Goal: Transaction & Acquisition: Download file/media

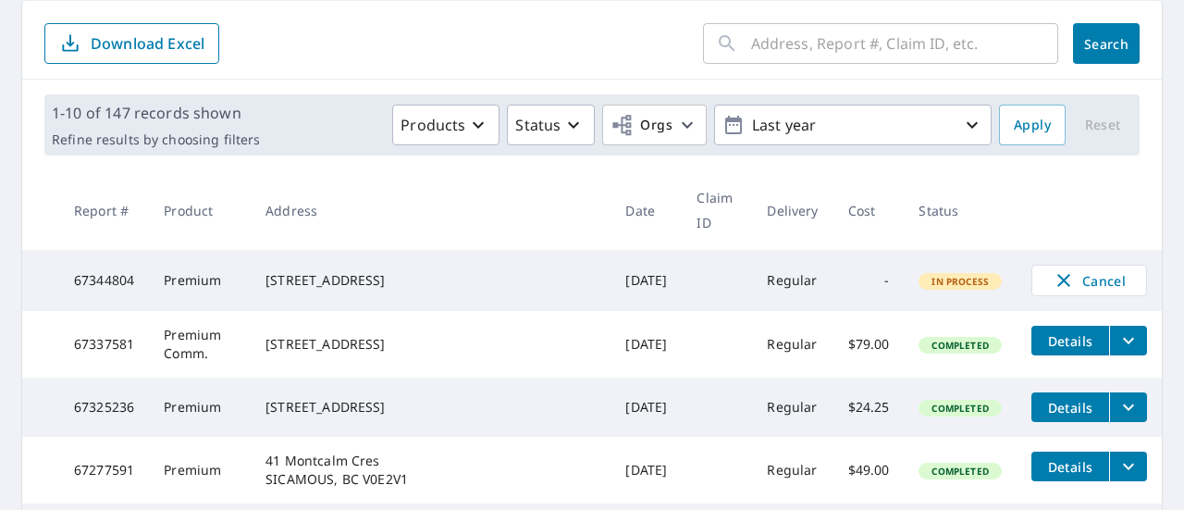
scroll to position [278, 0]
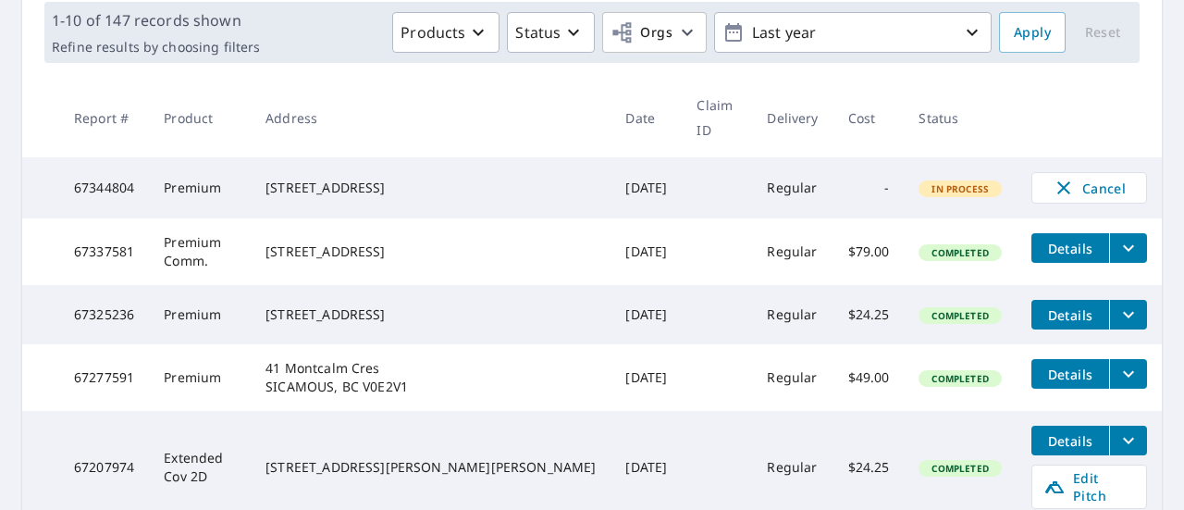
click at [1118, 237] on icon "filesDropdownBtn-67337581" at bounding box center [1129, 248] width 22 height 22
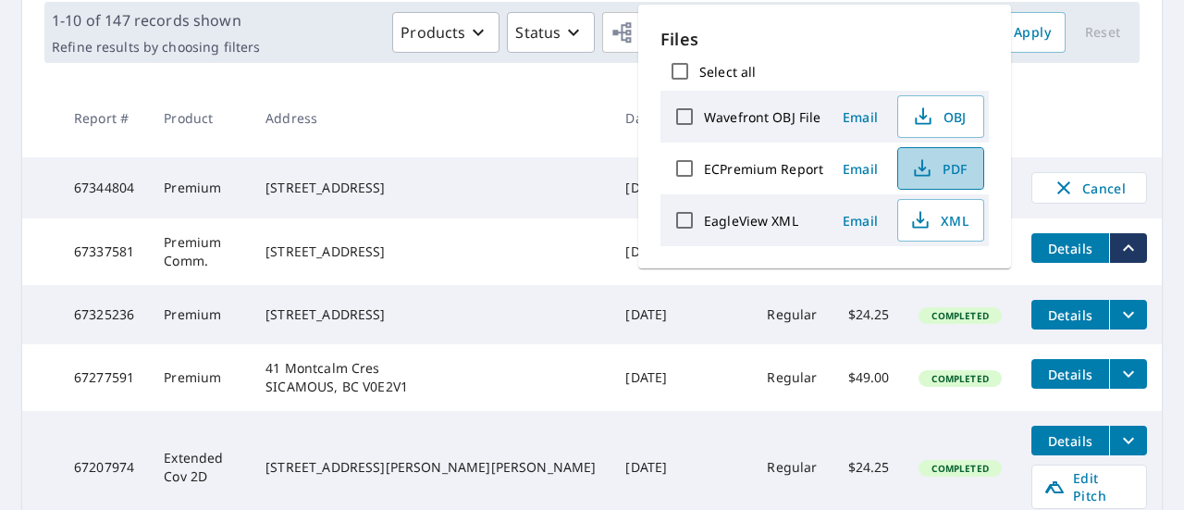
click at [952, 167] on span "PDF" at bounding box center [939, 168] width 59 height 22
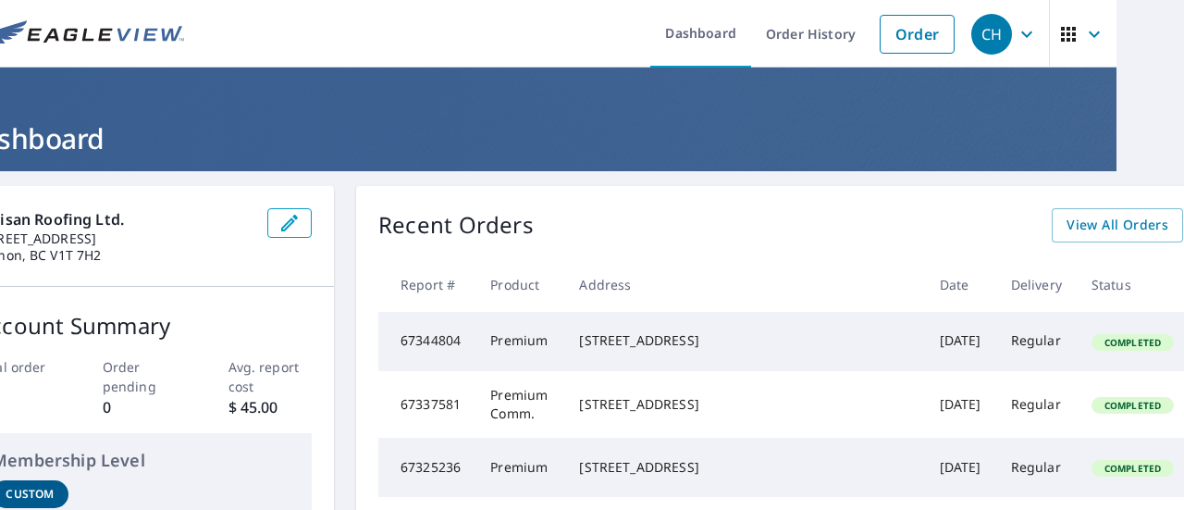
scroll to position [0, 70]
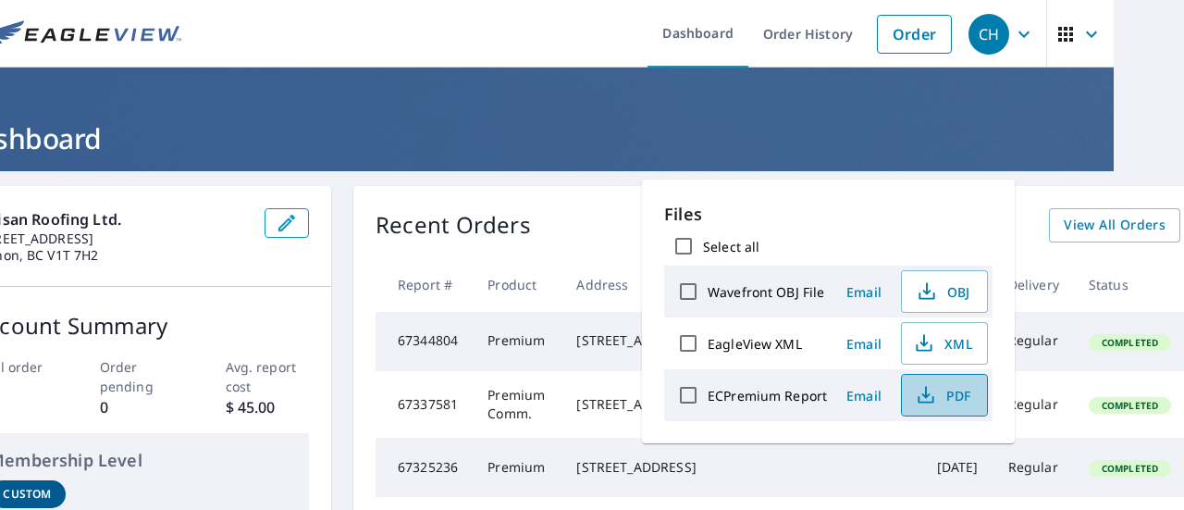
click at [948, 393] on span "PDF" at bounding box center [942, 395] width 59 height 22
click at [476, 162] on header "Dashboard" at bounding box center [522, 120] width 1184 height 104
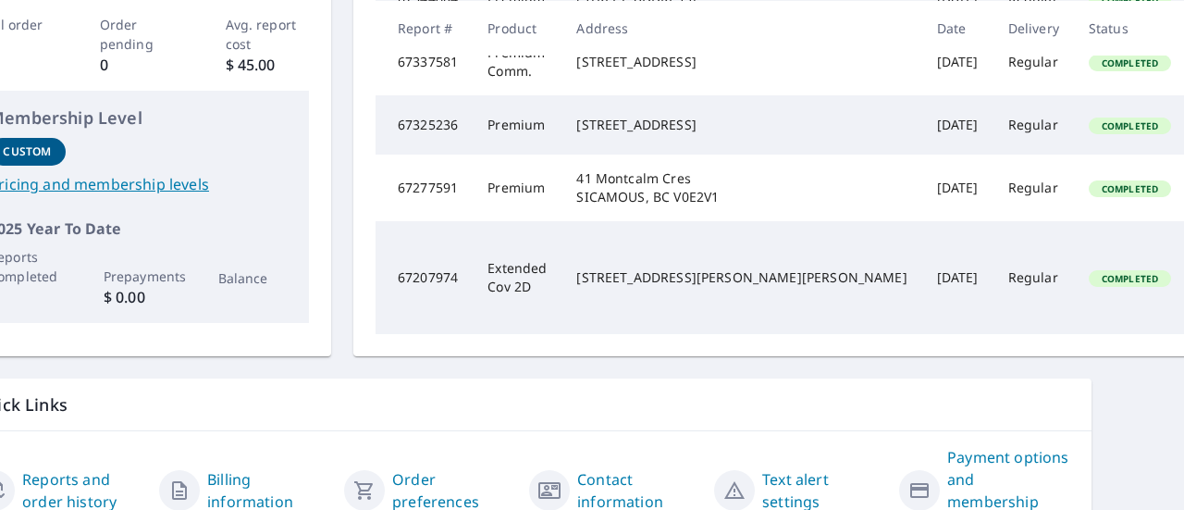
scroll to position [370, 70]
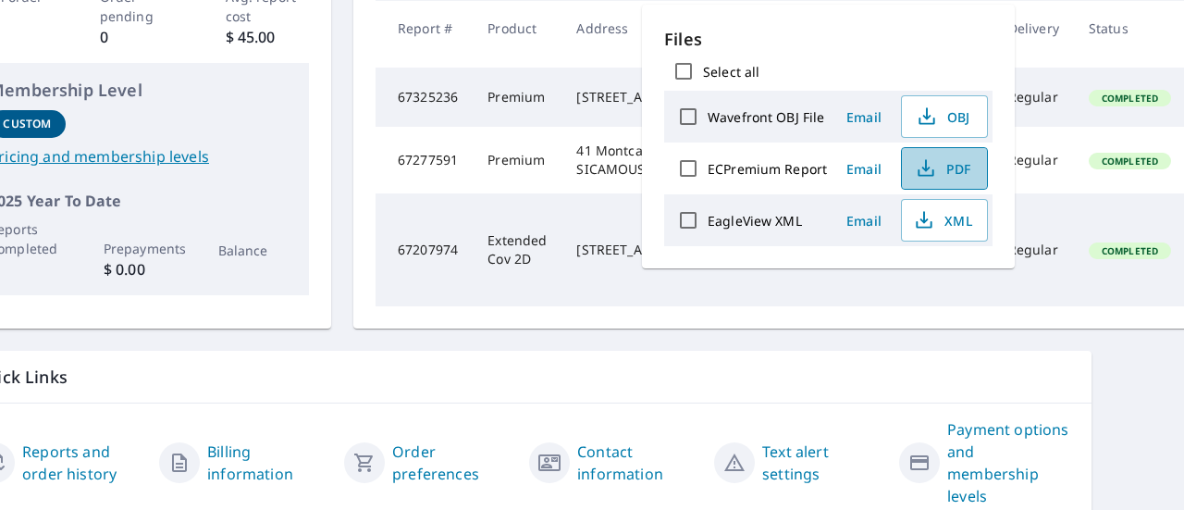
click at [939, 170] on span "PDF" at bounding box center [942, 168] width 59 height 22
